Goal: Task Accomplishment & Management: Manage account settings

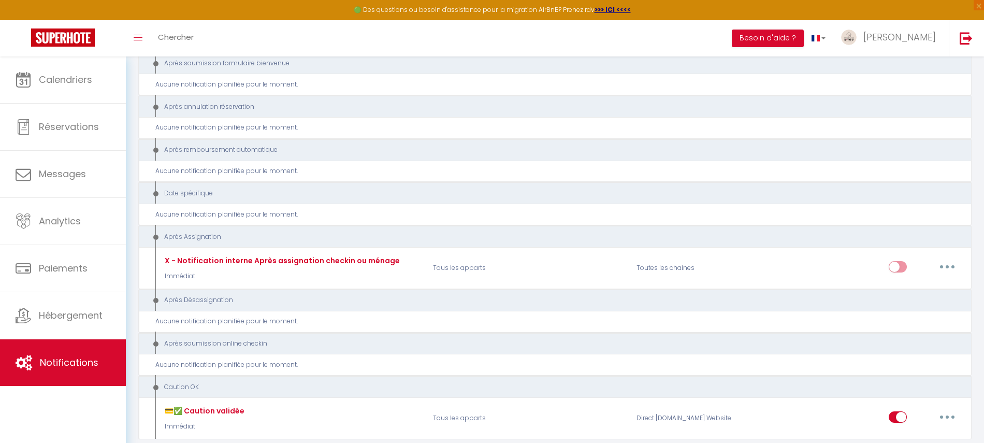
scroll to position [4149, 0]
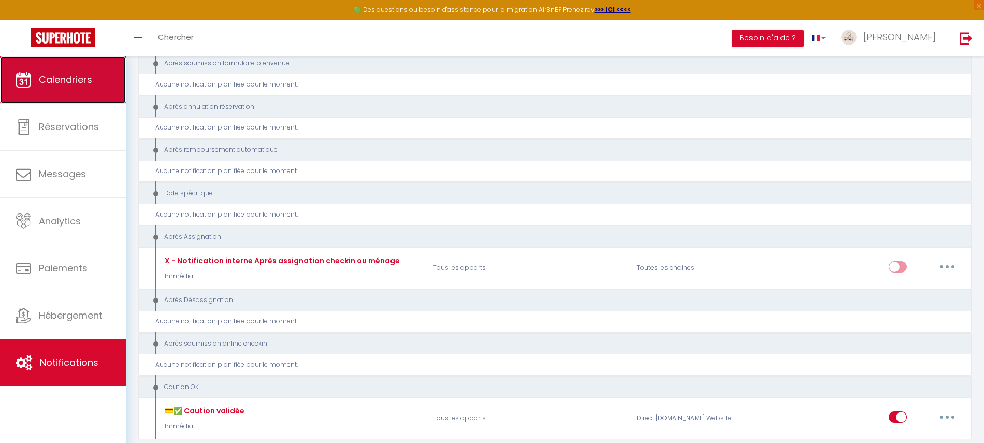
click at [93, 93] on link "Calendriers" at bounding box center [63, 79] width 126 height 47
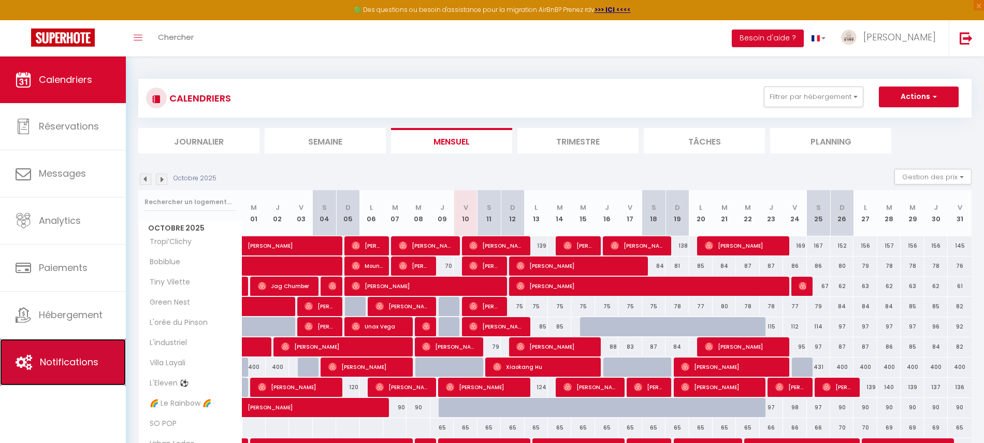
click at [83, 355] on span "Notifications" at bounding box center [69, 361] width 59 height 13
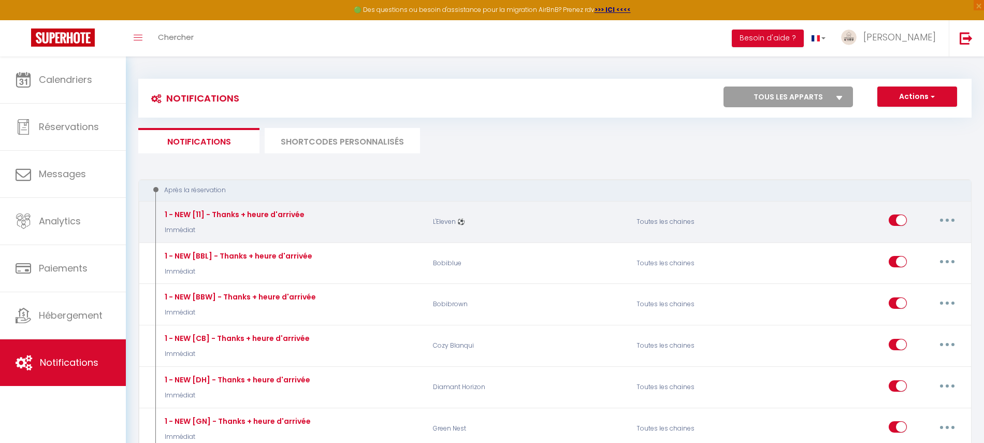
click at [953, 222] on button "button" at bounding box center [946, 220] width 29 height 17
click at [914, 241] on link "Editer" at bounding box center [920, 244] width 77 height 18
type input "1 - NEW [11] - Thanks + heure d'arrivée"
select select "Immédiat"
select select "if_booking_is_paid"
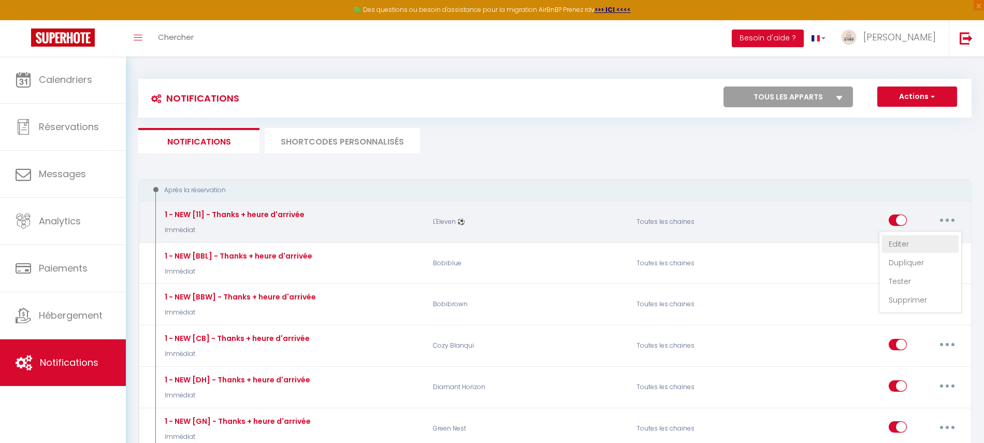
checkbox input "true"
checkbox input "false"
radio input "true"
type input "Confirmation réservation [RENTAL:NAME] du [BOOKING:CHECKING] au [BOOKING:CHECKO…"
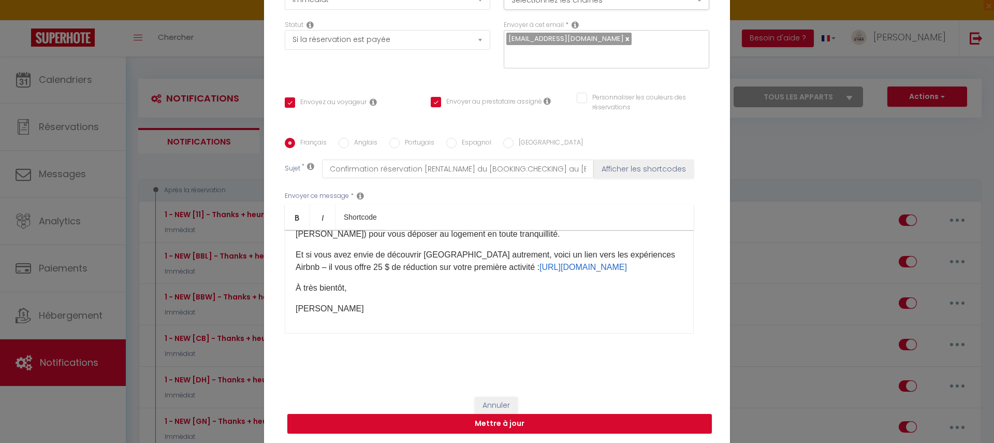
scroll to position [160, 0]
click at [536, 263] on p "Et si vous avez envie de découvrir Paris autrement, voici un lien vers les expé…" at bounding box center [489, 258] width 387 height 25
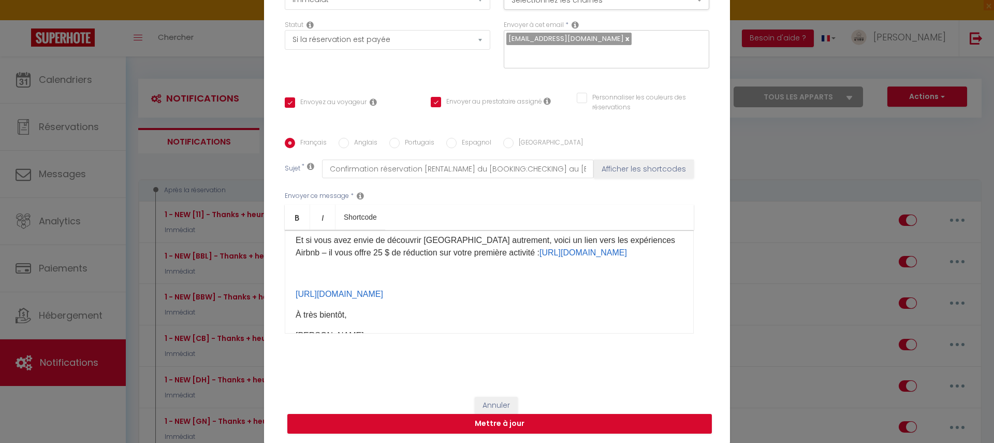
click at [347, 280] on p at bounding box center [489, 273] width 387 height 12
click at [313, 298] on div "Bonjour [GUEST:FIRST_NAME], Merci pour votre réservation ! Je suis ravie de vou…" at bounding box center [489, 282] width 409 height 104
click at [286, 306] on div "Bonjour [GUEST:FIRST_NAME], Merci pour votre réservation ! Je suis ravie de vou…" at bounding box center [489, 282] width 409 height 104
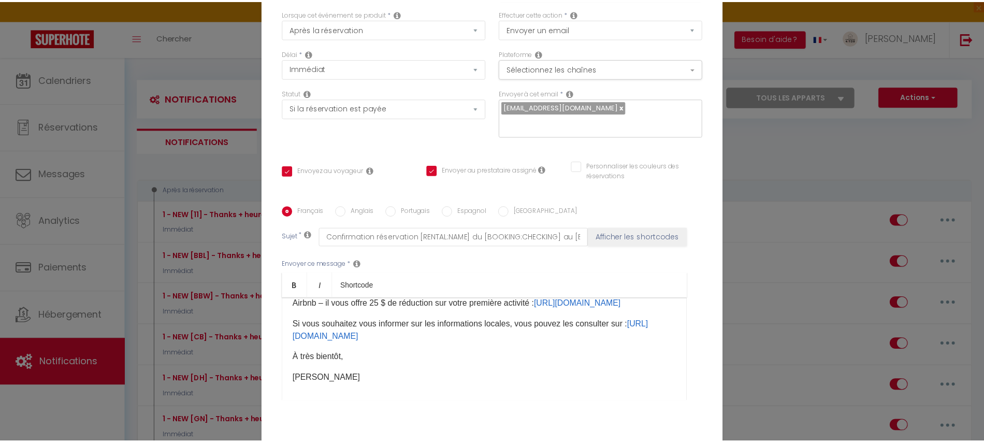
scroll to position [104, 0]
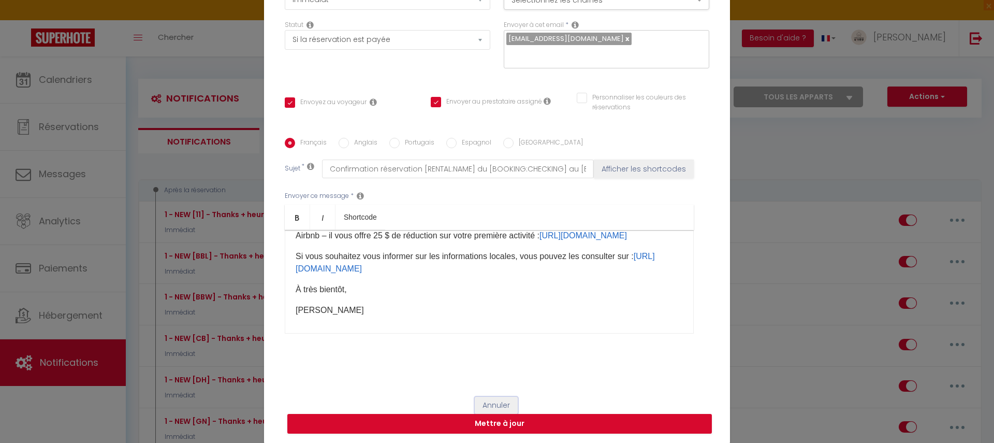
click at [498, 398] on button "Annuler" at bounding box center [496, 406] width 43 height 18
